Goal: Check status: Check status

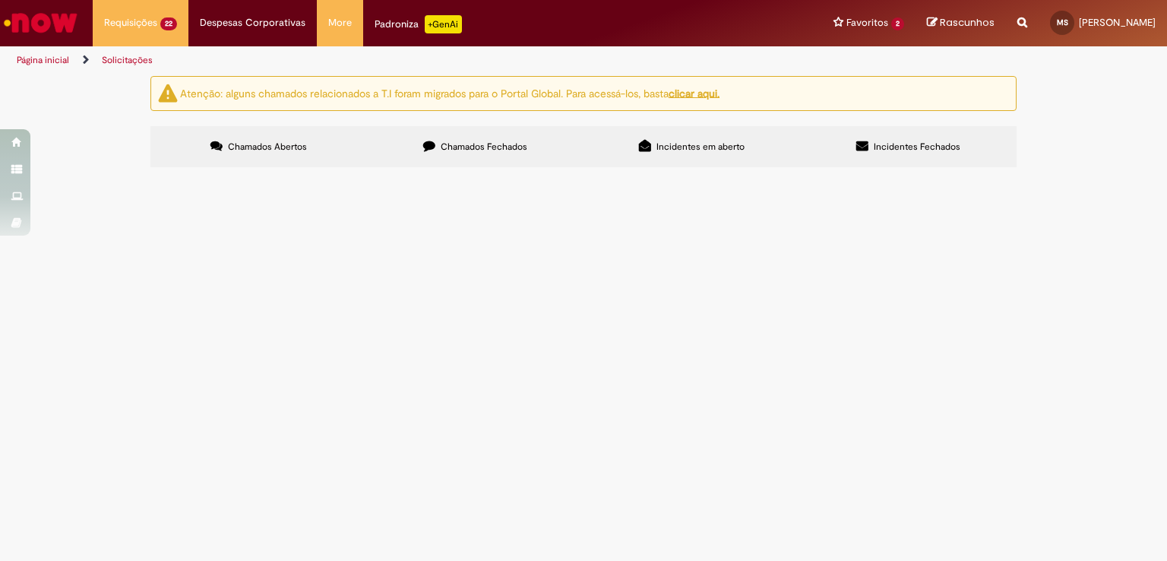
click at [0, 0] on span "retorno as ZAFFARI NOVA STA [PERSON_NAME] [DATE] 6101985263 cte 114895 RTH7I65 …" at bounding box center [0, 0] width 0 height 0
click at [0, 0] on td "retorno as ZAFFARI NOVA STA [PERSON_NAME] [DATE] 6101985263 cte 114895 RTH7I65 …" at bounding box center [0, 0] width 0 height 0
click at [0, 0] on span "retorno as ZAFFARI NOVA STA [PERSON_NAME] [DATE] 6101985263 cte 114895 RTH7I65 …" at bounding box center [0, 0] width 0 height 0
click at [0, 0] on span "Solucionado" at bounding box center [0, 0] width 0 height 0
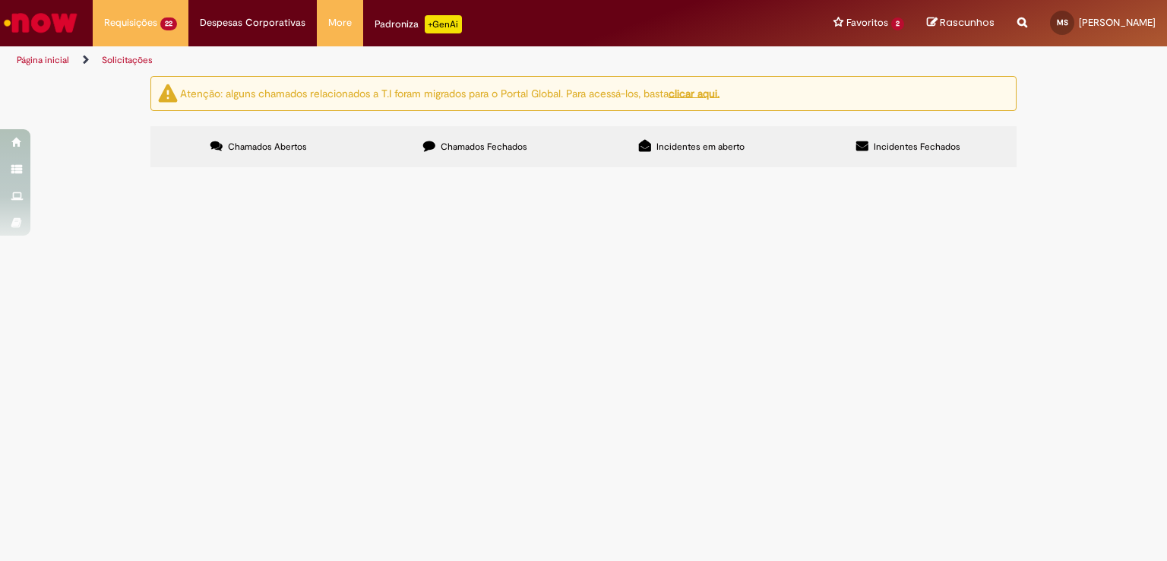
click at [0, 0] on span "Solucionado" at bounding box center [0, 0] width 0 height 0
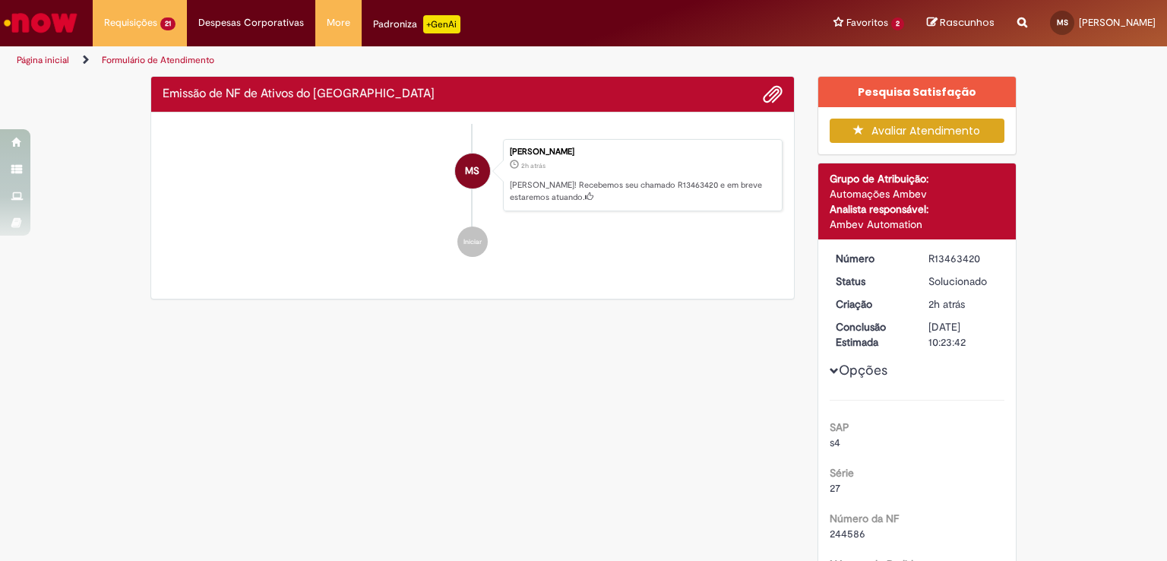
click at [599, 440] on div "Feedback" at bounding box center [583, 280] width 1167 height 561
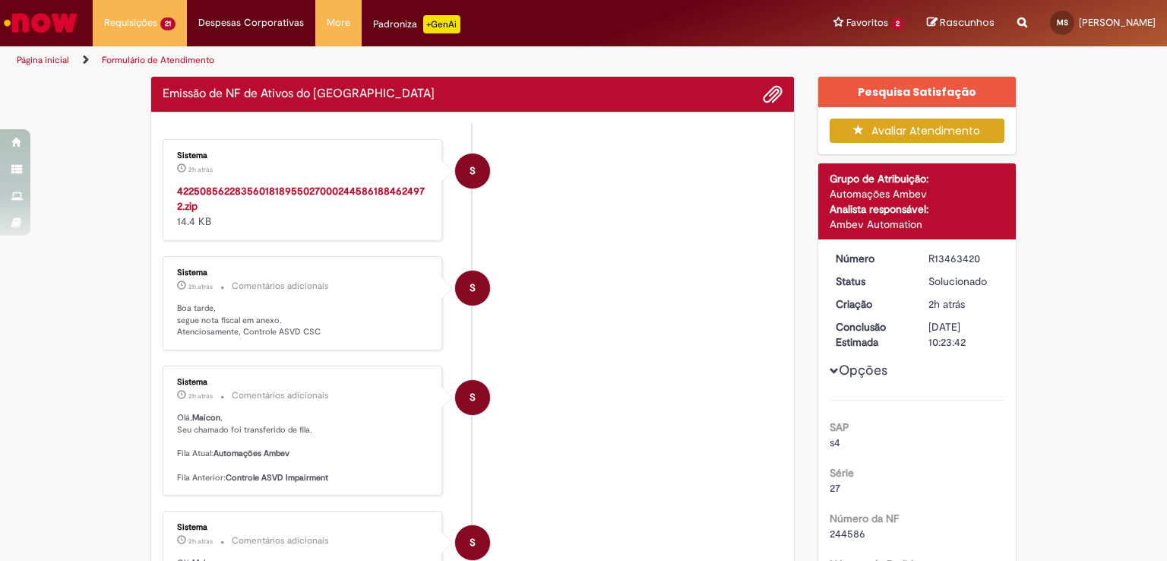
click at [263, 198] on div "42250856228356018189550270002445861884624972.zip 14.4 KB" at bounding box center [303, 206] width 253 height 46
click at [270, 194] on strong "42250856228356018189550270002445861884624972.zip" at bounding box center [301, 198] width 248 height 29
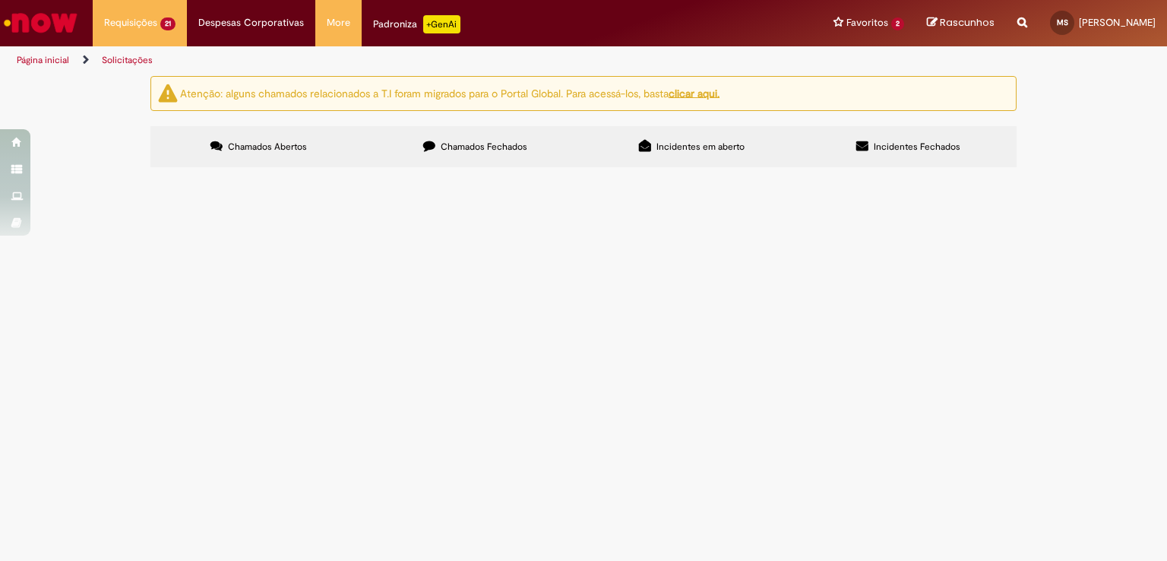
click at [470, 141] on span "Chamados Fechados" at bounding box center [484, 147] width 87 height 12
click at [0, 0] on span "retorno as ZAFFARI NOVA STA RITA [DATE] dt 6101985254 cte 114896 EQU4B18/FWY8E12" at bounding box center [0, 0] width 0 height 0
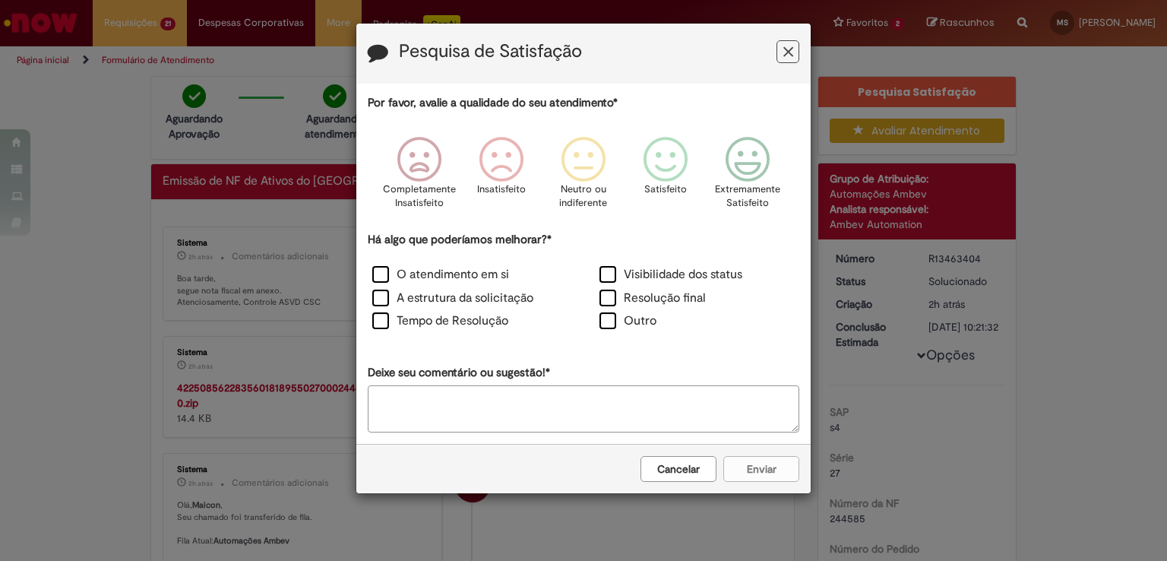
click at [788, 55] on icon "Feedback" at bounding box center [788, 52] width 10 height 16
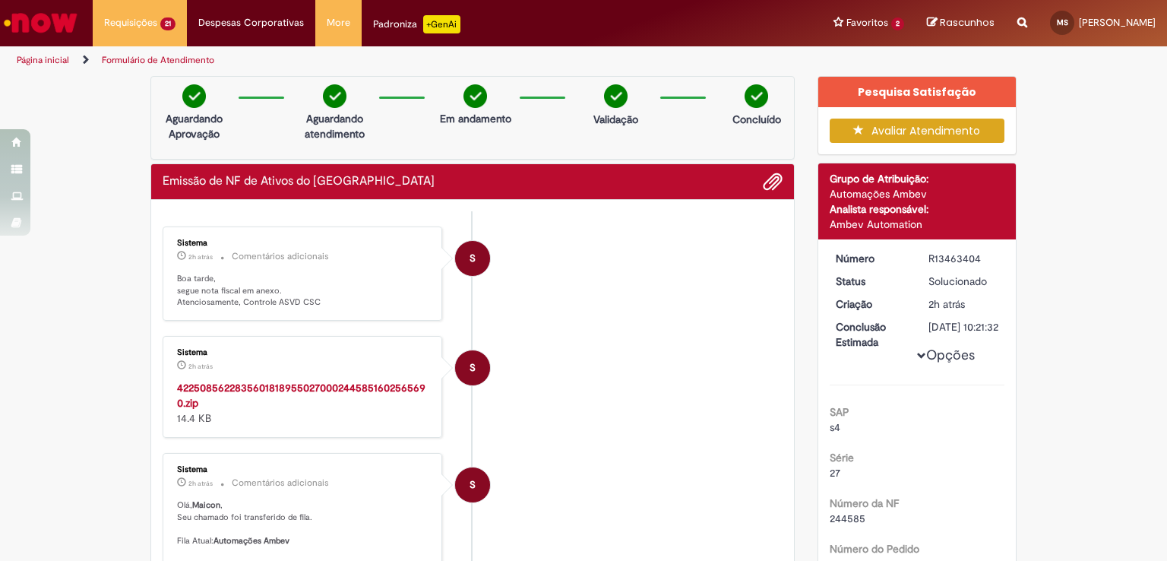
click at [242, 381] on strong "42250856228356018189550270002445851602565690.zip" at bounding box center [301, 395] width 248 height 29
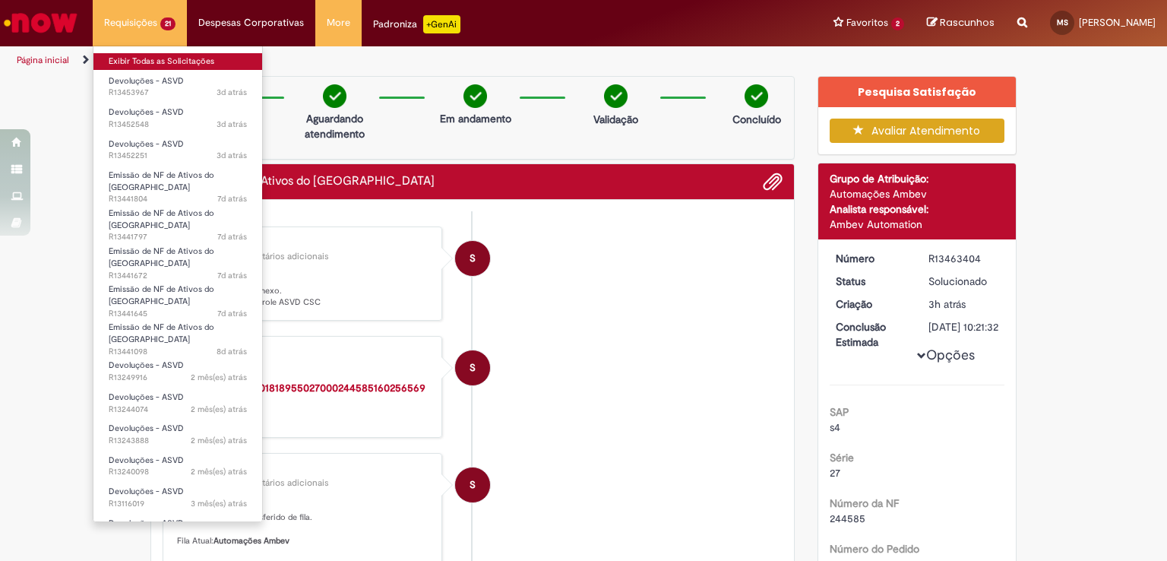
click at [147, 55] on link "Exibir Todas as Solicitações" at bounding box center [177, 61] width 169 height 17
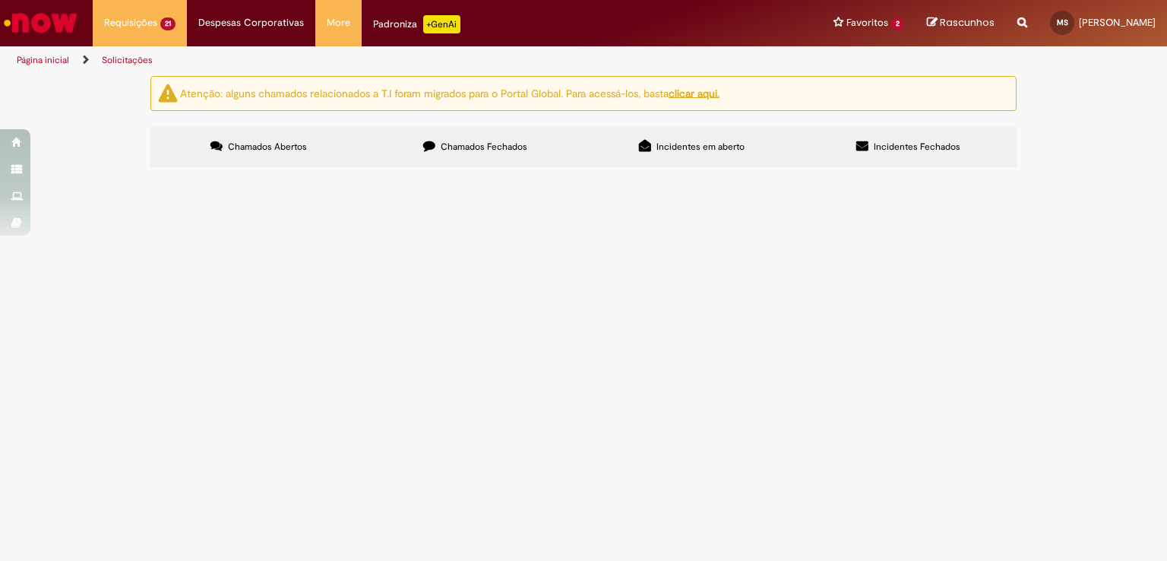
click at [551, 153] on label "Chamados Fechados" at bounding box center [475, 146] width 217 height 41
click at [0, 0] on span "retorno as [DATE] ZAFFARI NOVA STA RITA dt6101985261 cte 114898 RUY7D29 GIQ2D14" at bounding box center [0, 0] width 0 height 0
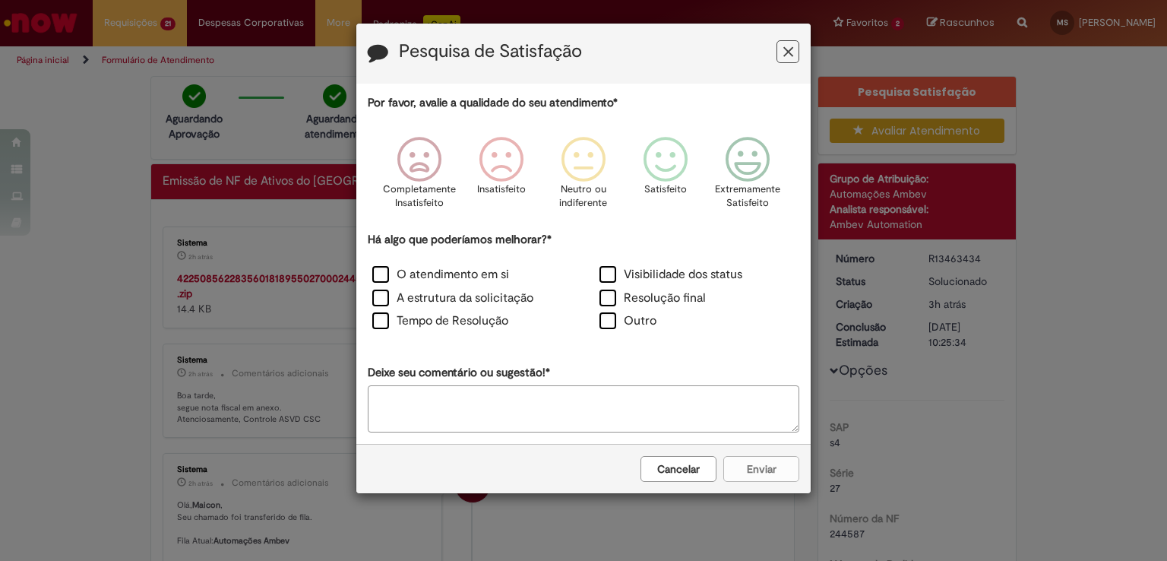
click at [773, 50] on h3 "Pesquisa de Satisfação" at bounding box center [583, 54] width 431 height 24
drag, startPoint x: 775, startPoint y: 52, endPoint x: 787, endPoint y: 52, distance: 12.2
click at [777, 52] on h3 "Pesquisa de Satisfação" at bounding box center [583, 54] width 431 height 24
click at [787, 52] on icon "Feedback" at bounding box center [788, 52] width 10 height 16
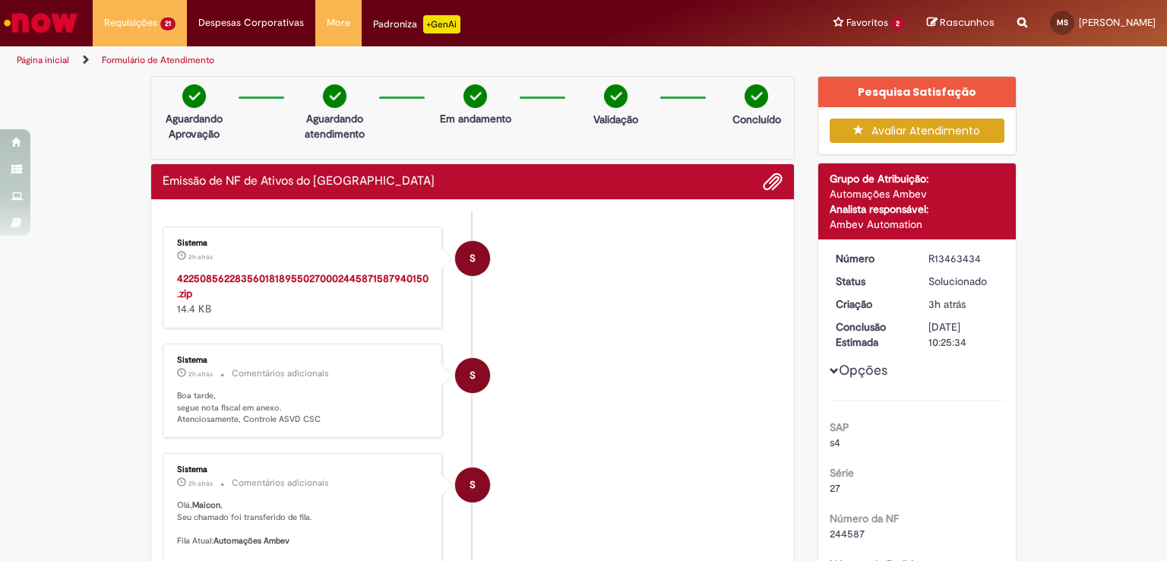
click at [330, 267] on div "Sistema 2h atrás 2 horas atrás 42250856228356018189550270002445871587940150.zip…" at bounding box center [302, 277] width 270 height 93
click at [330, 279] on strong "42250856228356018189550270002445871587940150.zip" at bounding box center [302, 285] width 251 height 29
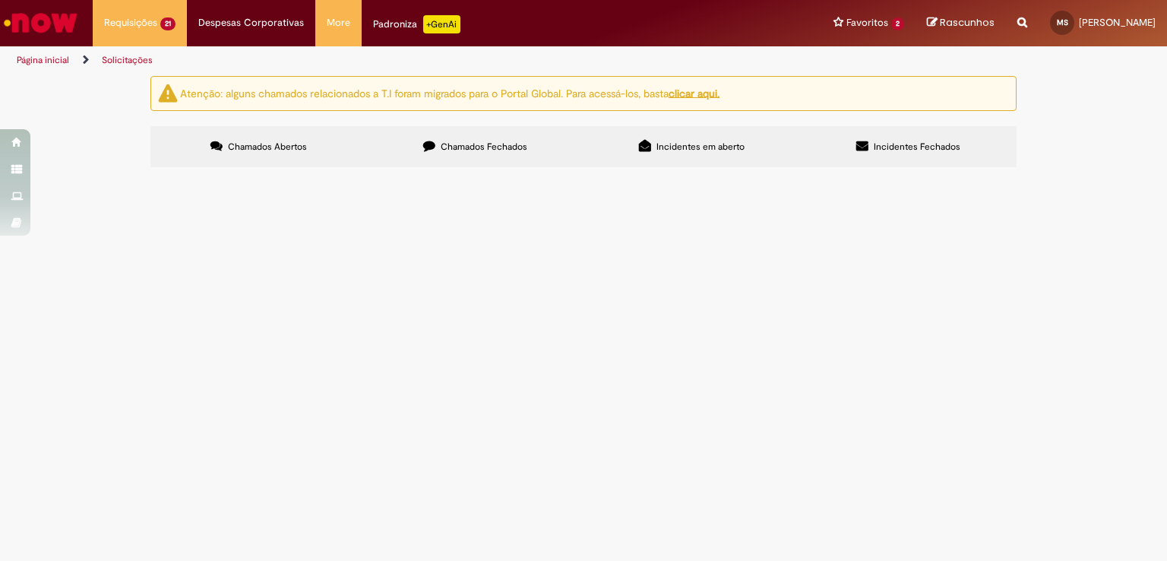
click at [481, 152] on span "Chamados Fechados" at bounding box center [484, 147] width 87 height 12
click at [0, 0] on span "retorno as [DATE] ZAFFARI NOVA STA RITA dt 6101985256 cte114904 RXL3D39 GGS8H41" at bounding box center [0, 0] width 0 height 0
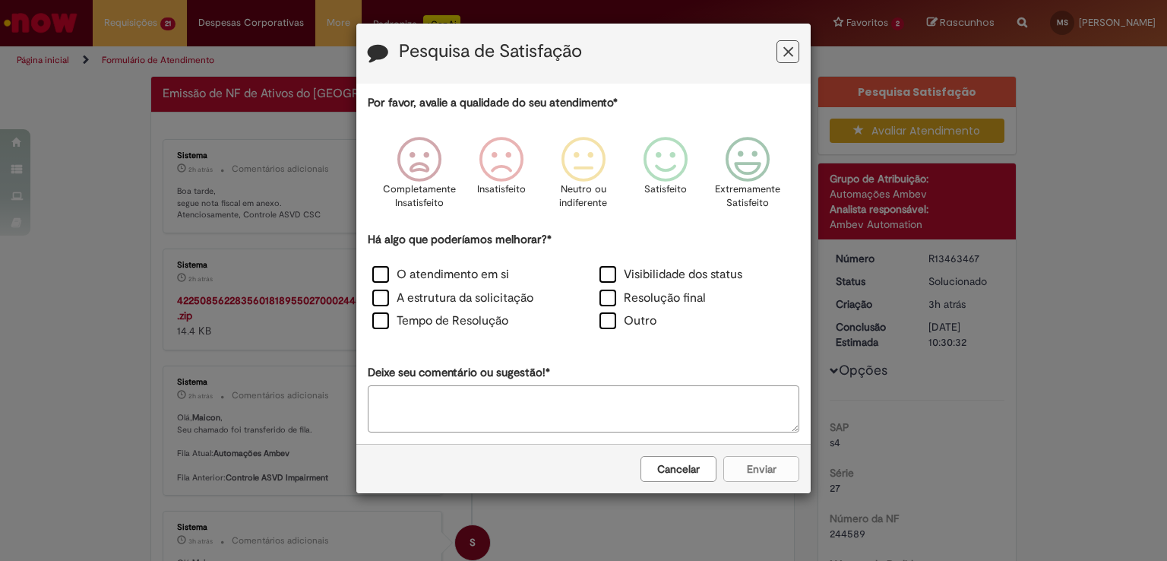
click at [784, 50] on icon "Feedback" at bounding box center [788, 52] width 10 height 16
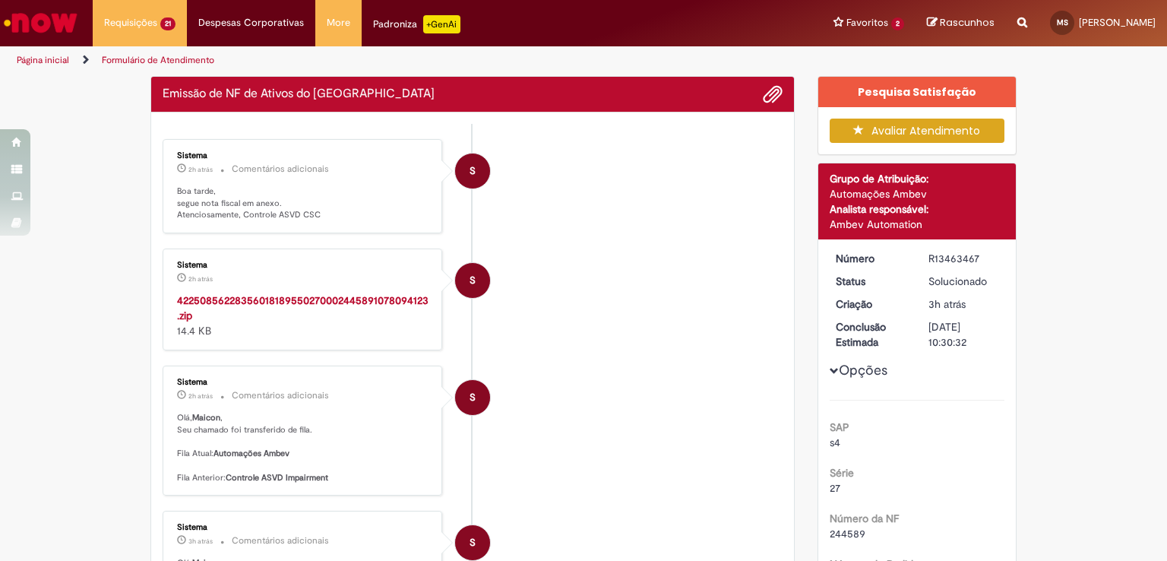
click at [323, 299] on ul "S Sistema 2h atrás 2 horas atrás Comentários adicionais Boa tarde, segue nota f…" at bounding box center [473, 456] width 620 height 665
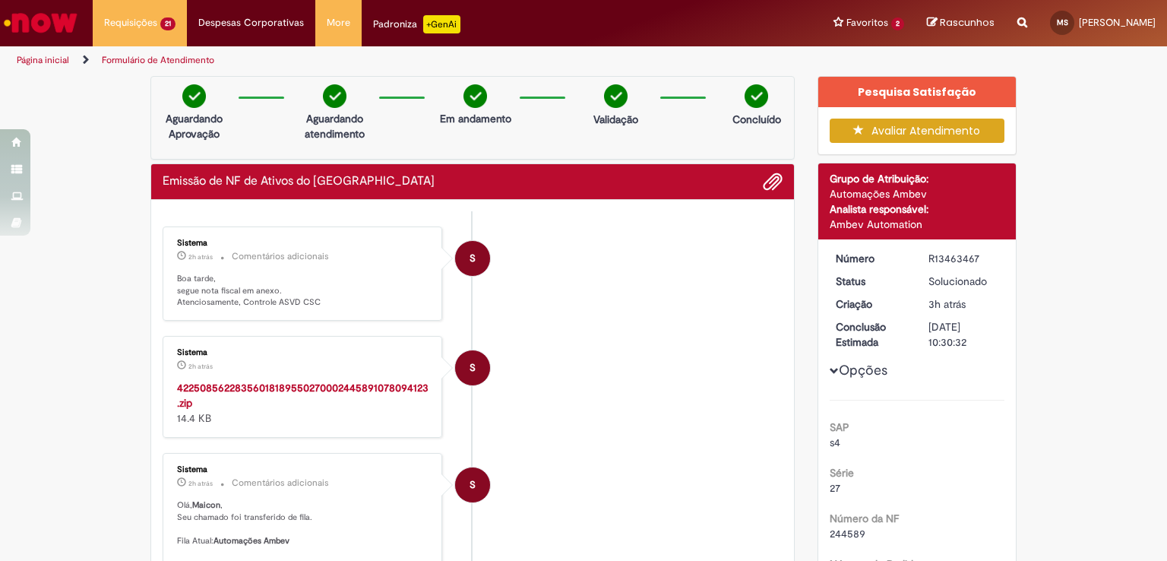
click at [294, 385] on strong "42250856228356018189550270002445891078094123.zip" at bounding box center [302, 395] width 251 height 29
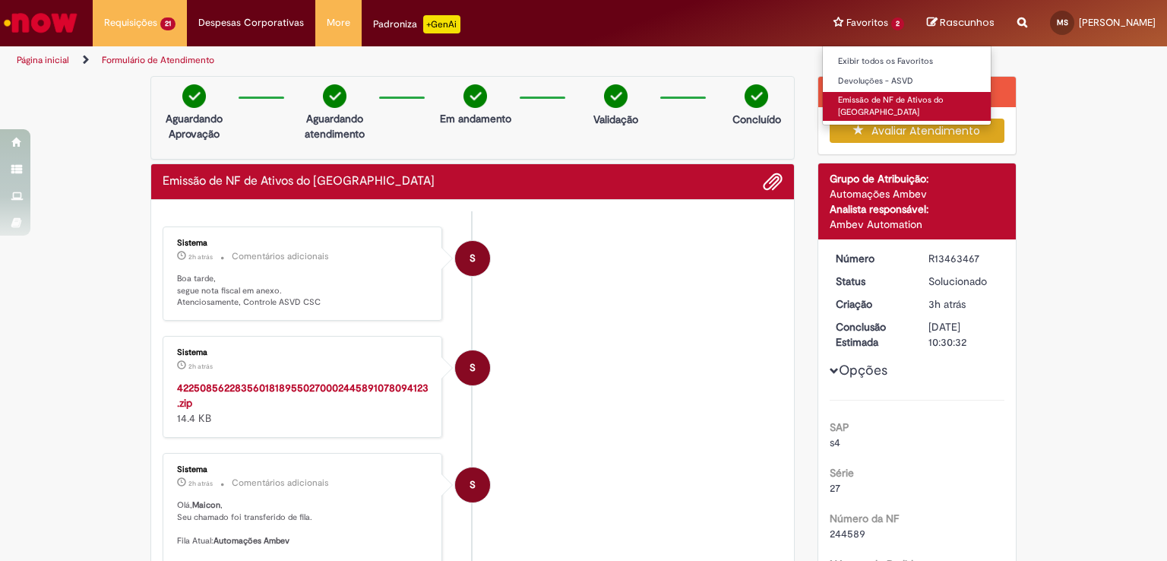
click at [877, 99] on link "Emissão de NF de Ativos do [GEOGRAPHIC_DATA]" at bounding box center [907, 106] width 168 height 28
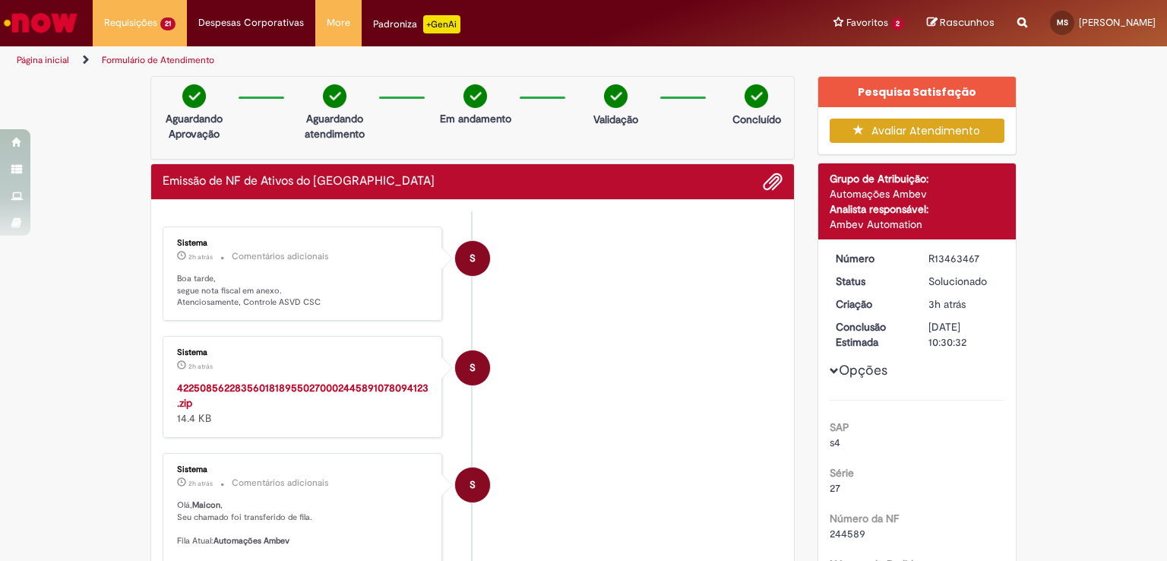
drag, startPoint x: 55, startPoint y: 38, endPoint x: 49, endPoint y: 27, distance: 13.3
click at [55, 38] on link "Ir para a Homepage" at bounding box center [40, 23] width 81 height 46
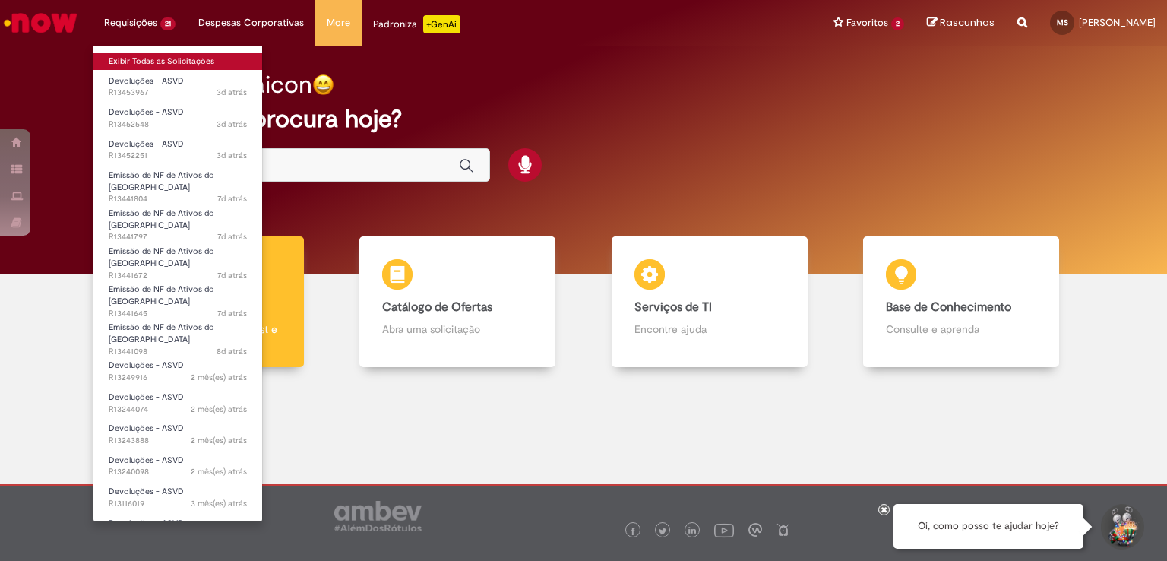
click at [160, 57] on link "Exibir Todas as Solicitações" at bounding box center [177, 61] width 169 height 17
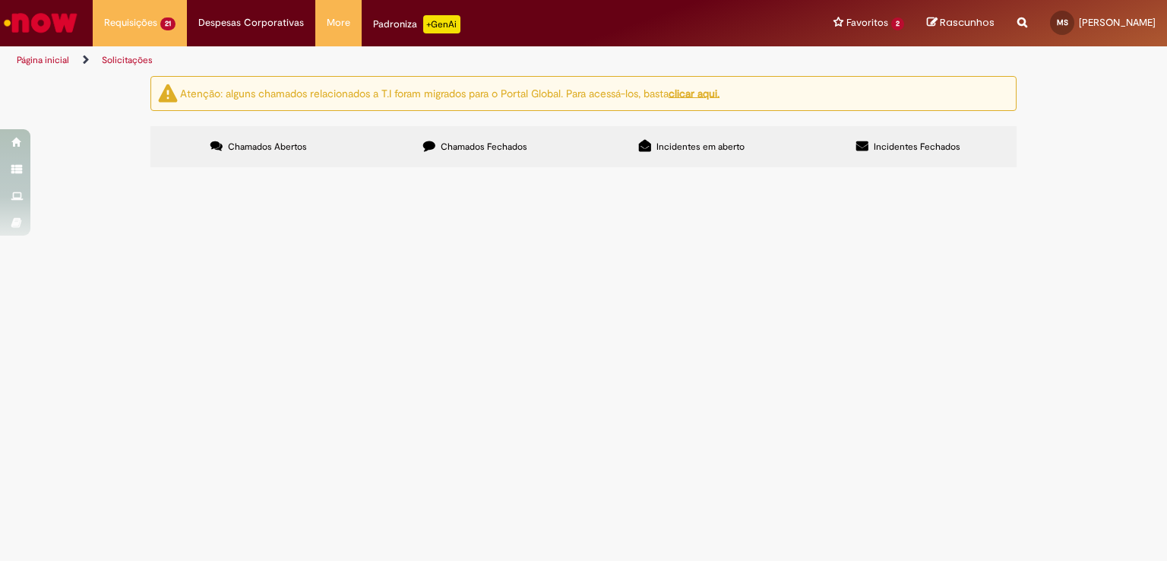
click at [469, 153] on label "Chamados Fechados" at bounding box center [475, 146] width 217 height 41
click at [0, 0] on span "retorno as [DATE] ZAFFARI NOVA STA RITA dt 6101985259 cte 114902 RXU7H95 RYC6D35" at bounding box center [0, 0] width 0 height 0
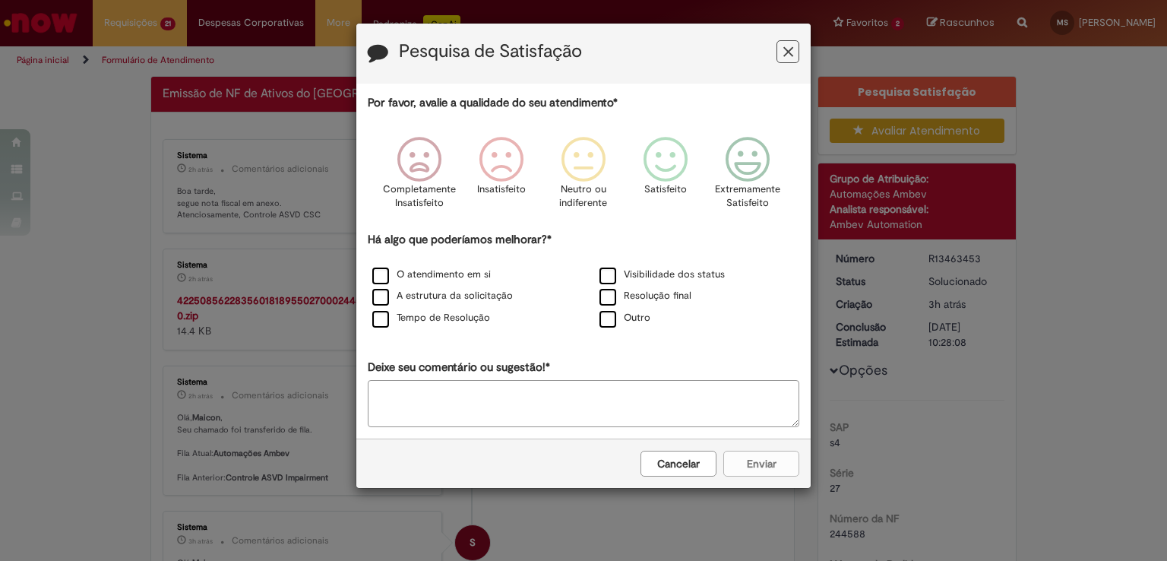
click at [869, 172] on div "Pesquisa de Satisfação Por favor, avalie a qualidade do seu atendimento* Comple…" at bounding box center [583, 280] width 1167 height 561
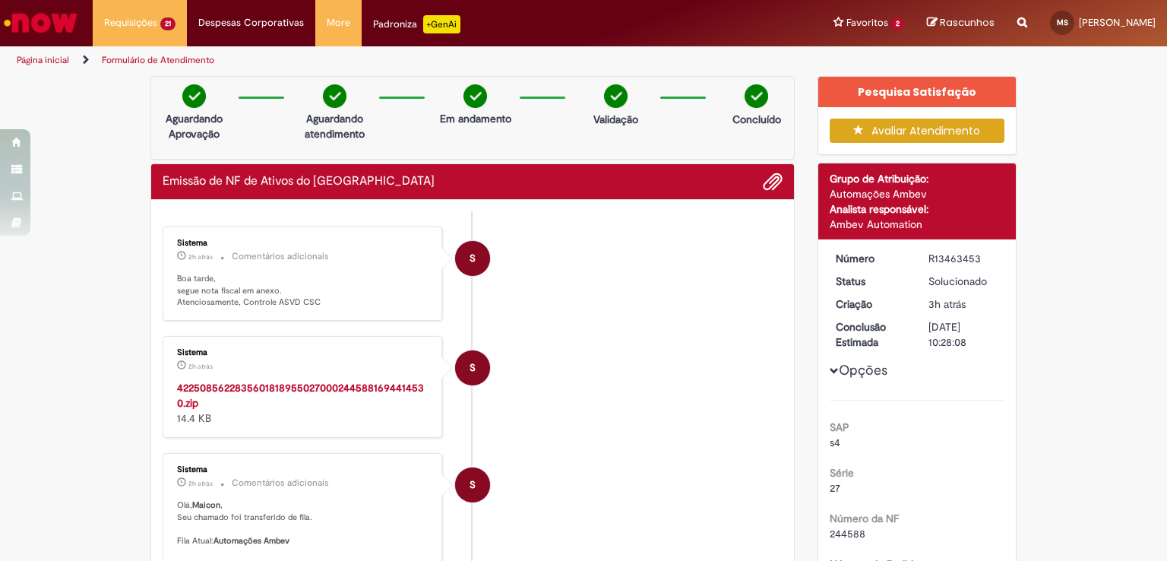
click at [290, 390] on strong "42250856228356018189550270002445881694414530.zip" at bounding box center [300, 395] width 247 height 29
